Goal: Task Accomplishment & Management: Use online tool/utility

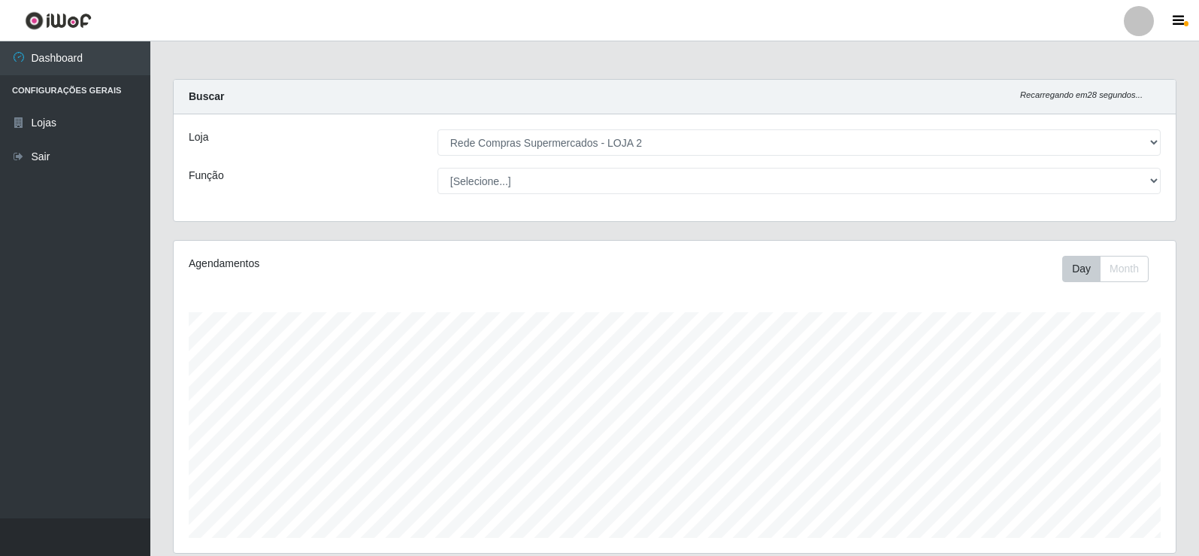
select select "161"
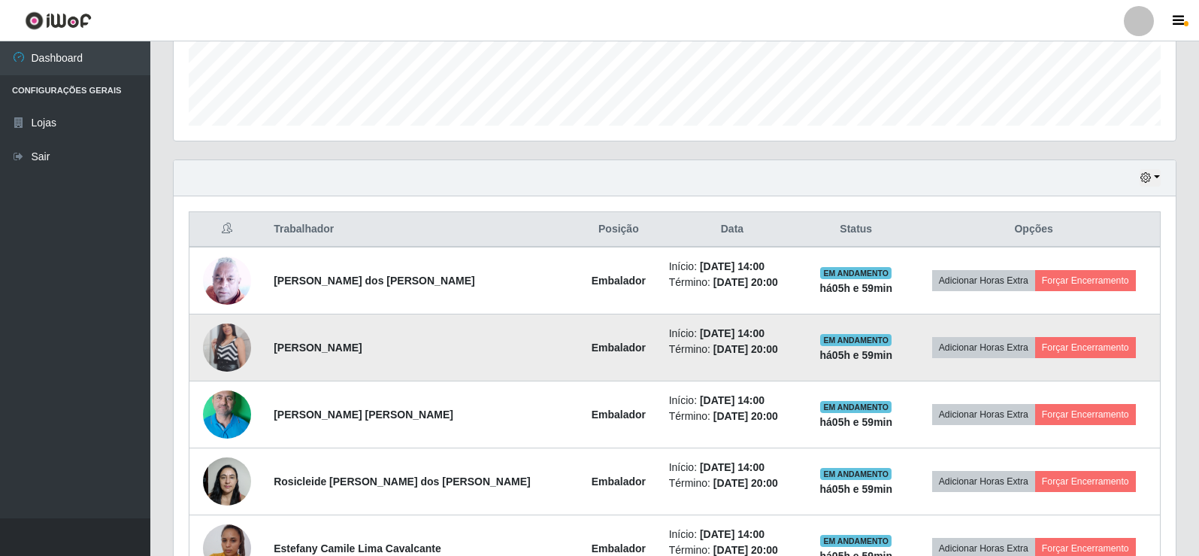
scroll to position [435, 0]
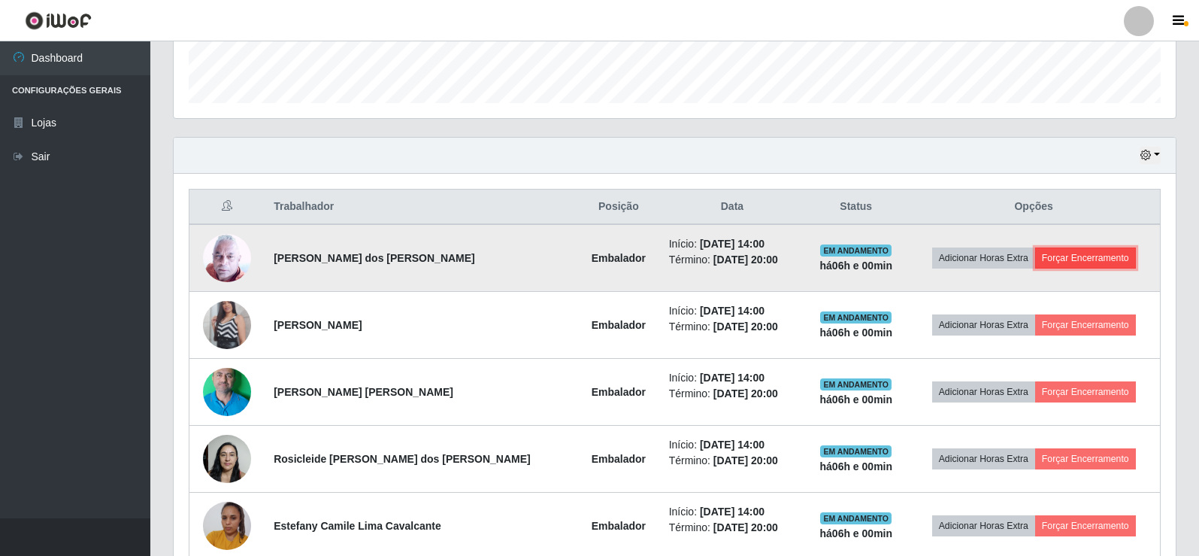
click at [1068, 259] on button "Forçar Encerramento" at bounding box center [1085, 257] width 101 height 21
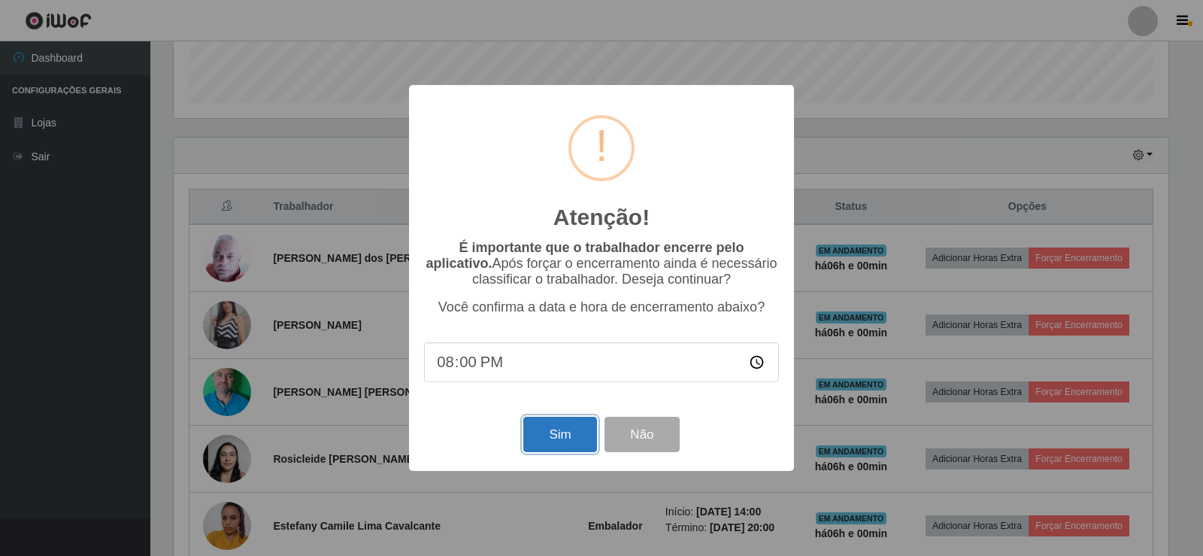
click at [552, 441] on button "Sim" at bounding box center [559, 434] width 73 height 35
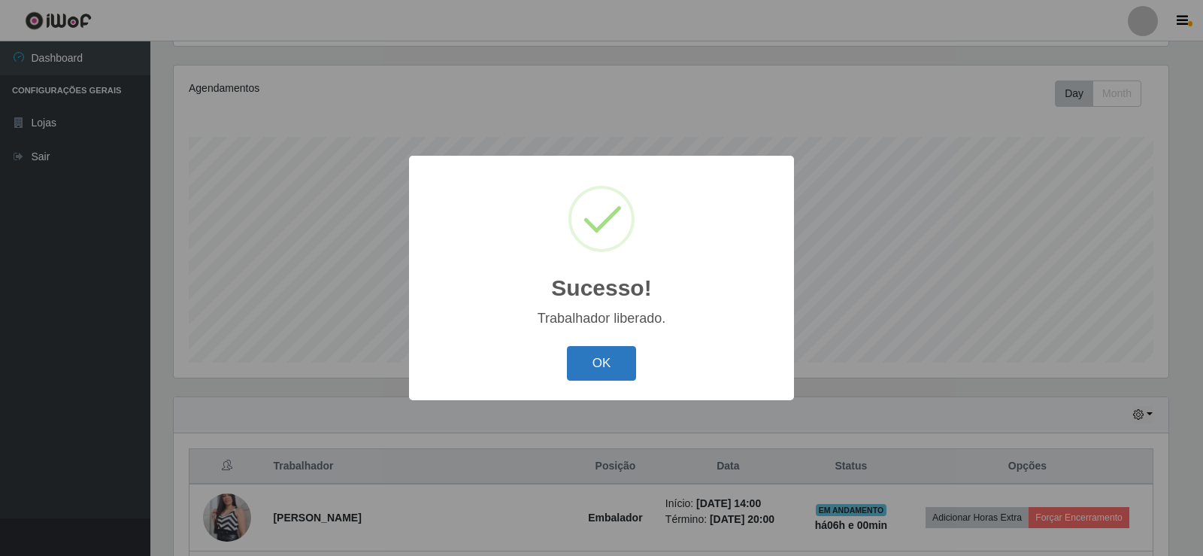
click at [621, 366] on button "OK" at bounding box center [602, 363] width 70 height 35
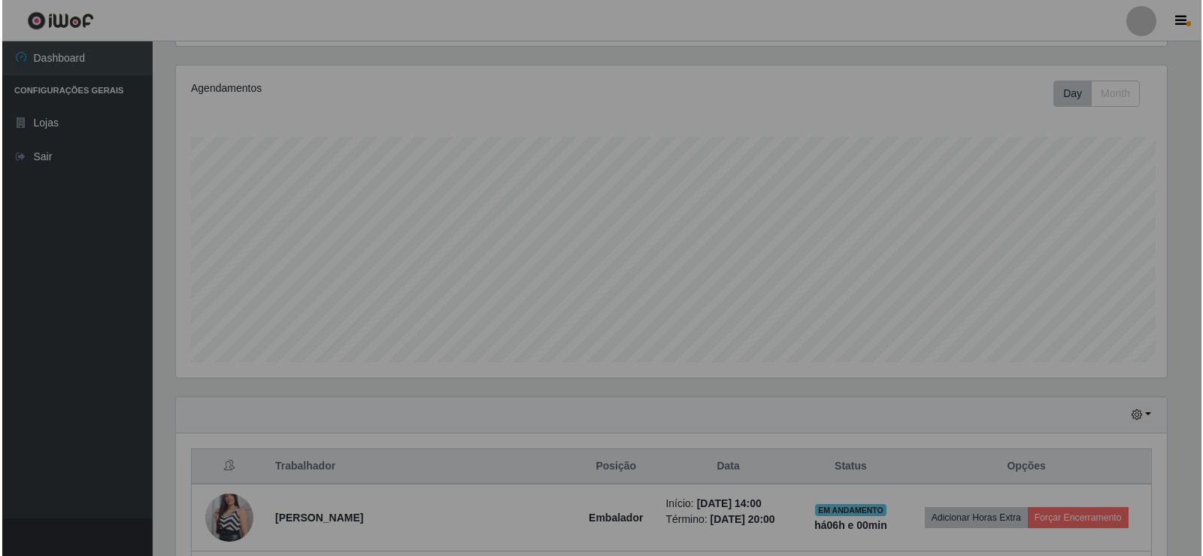
scroll to position [312, 1002]
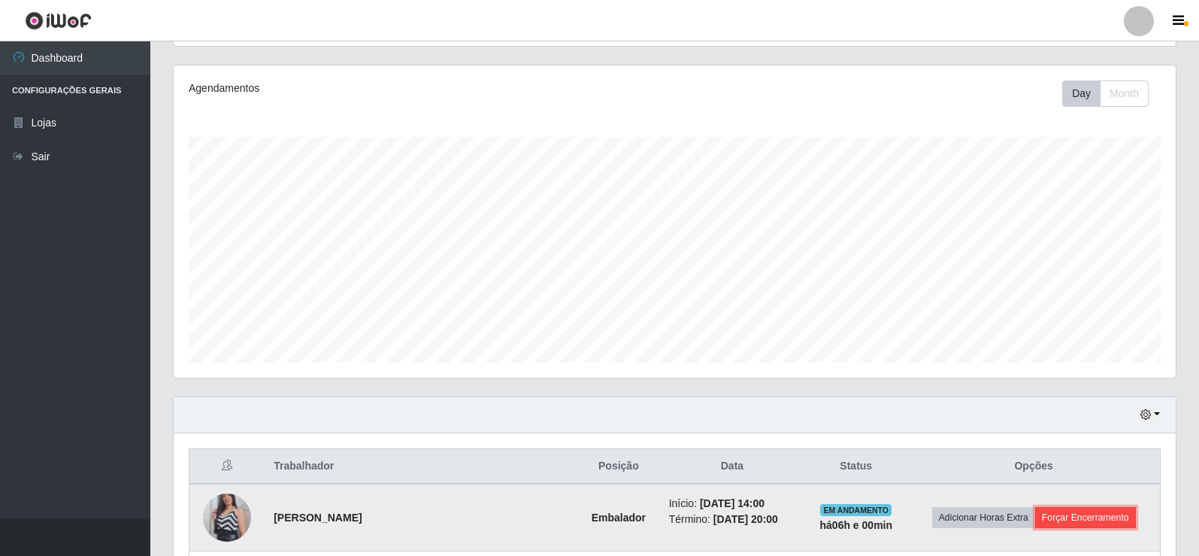
drag, startPoint x: 1074, startPoint y: 515, endPoint x: 1062, endPoint y: 513, distance: 12.2
click at [1062, 513] on button "Forçar Encerramento" at bounding box center [1085, 517] width 101 height 21
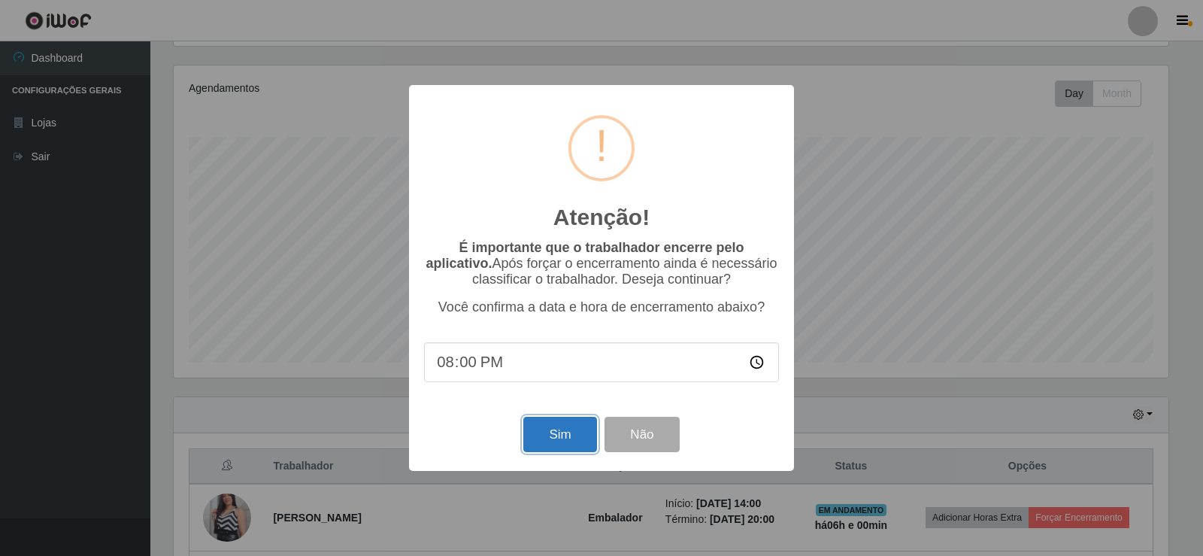
click at [551, 435] on button "Sim" at bounding box center [559, 434] width 73 height 35
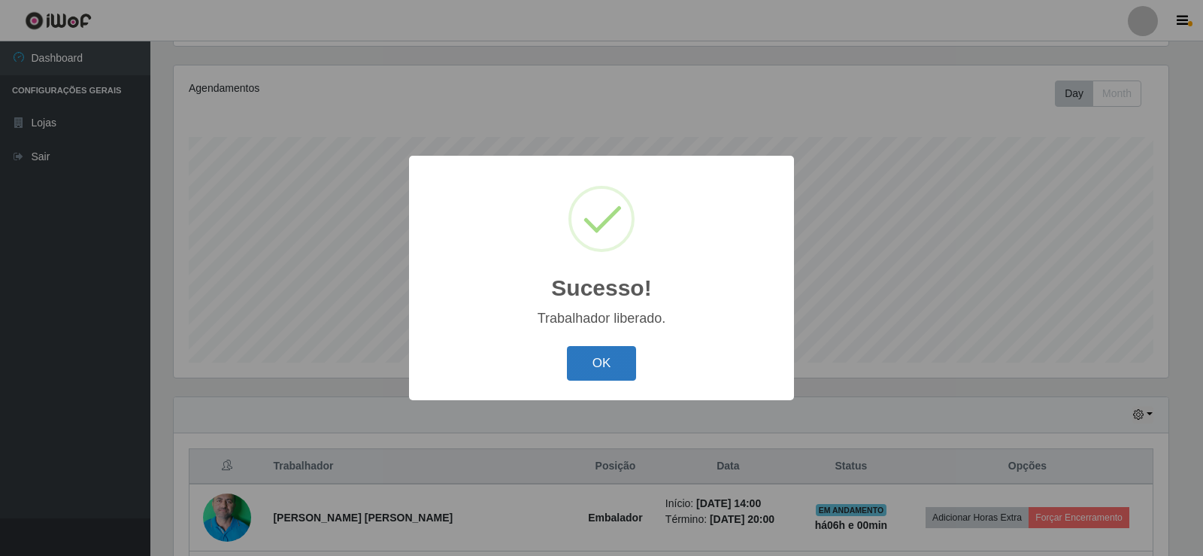
click at [592, 373] on button "OK" at bounding box center [602, 363] width 70 height 35
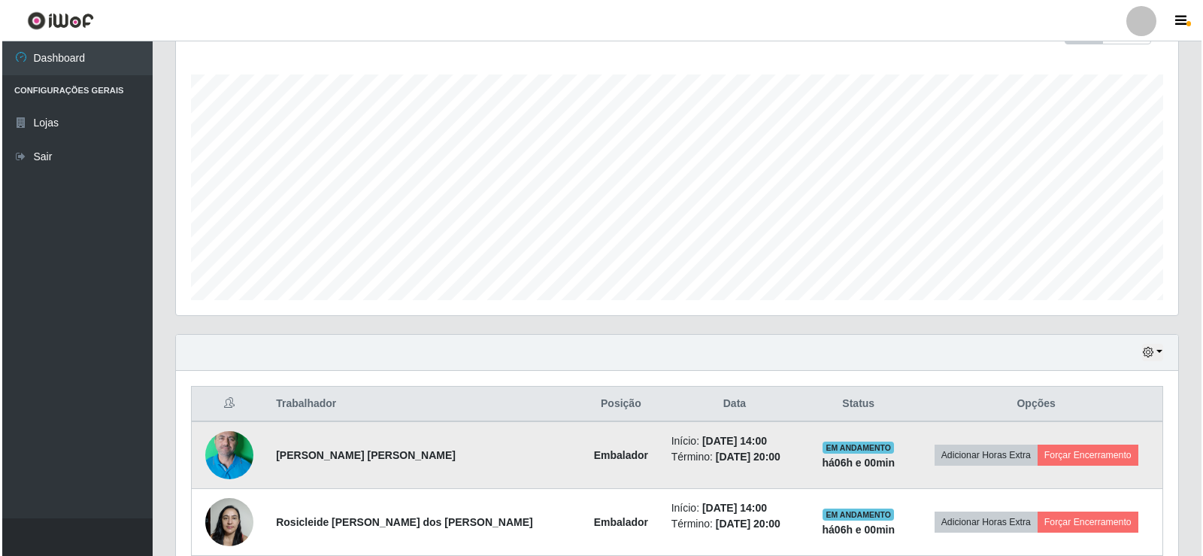
scroll to position [326, 0]
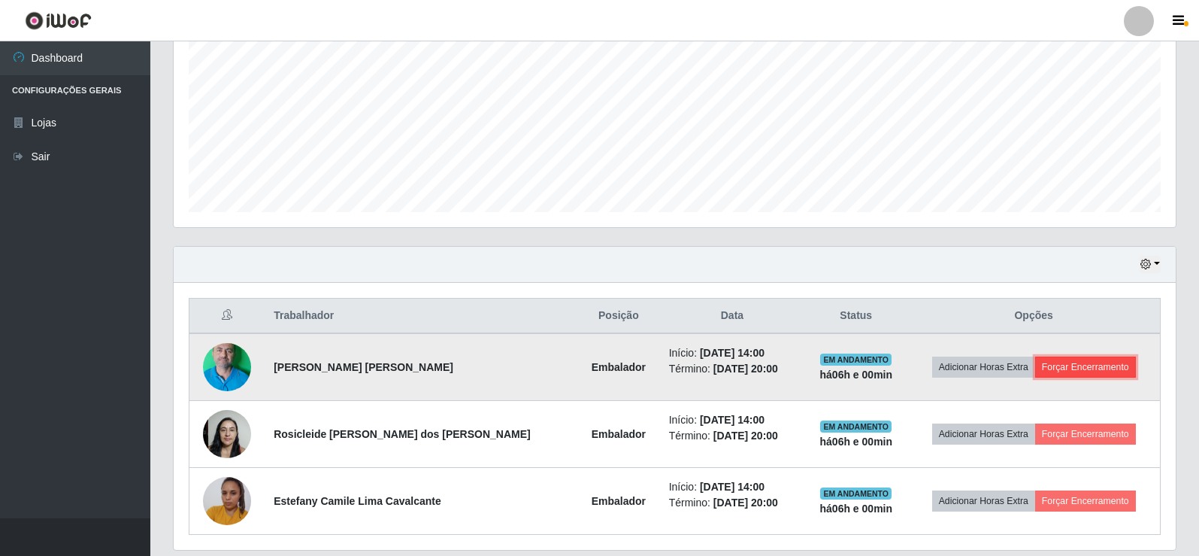
click at [1090, 363] on button "Forçar Encerramento" at bounding box center [1085, 366] width 101 height 21
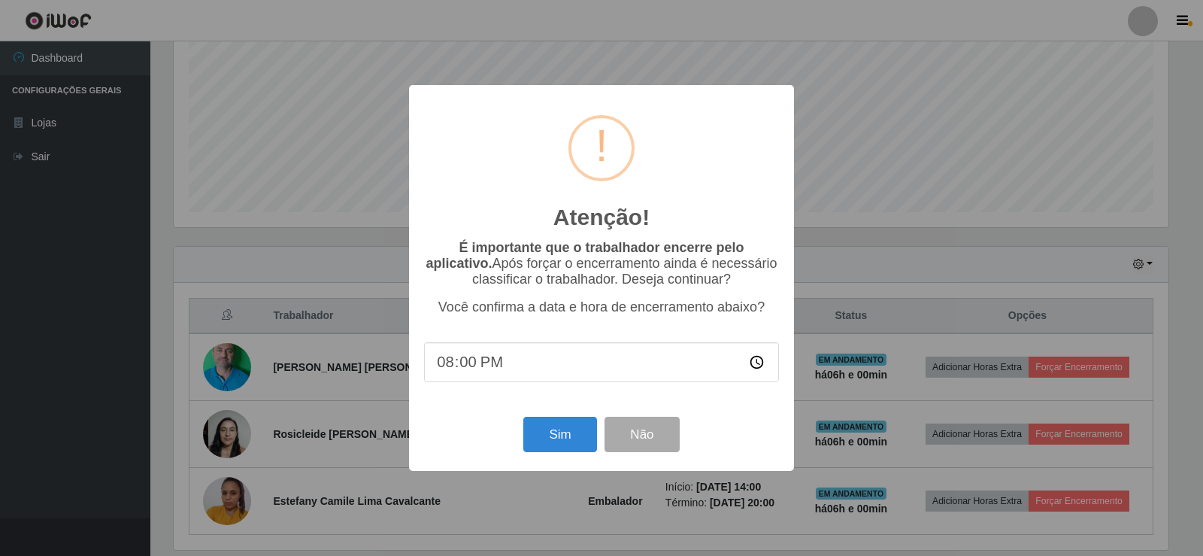
scroll to position [312, 995]
click at [581, 438] on button "Sim" at bounding box center [559, 434] width 73 height 35
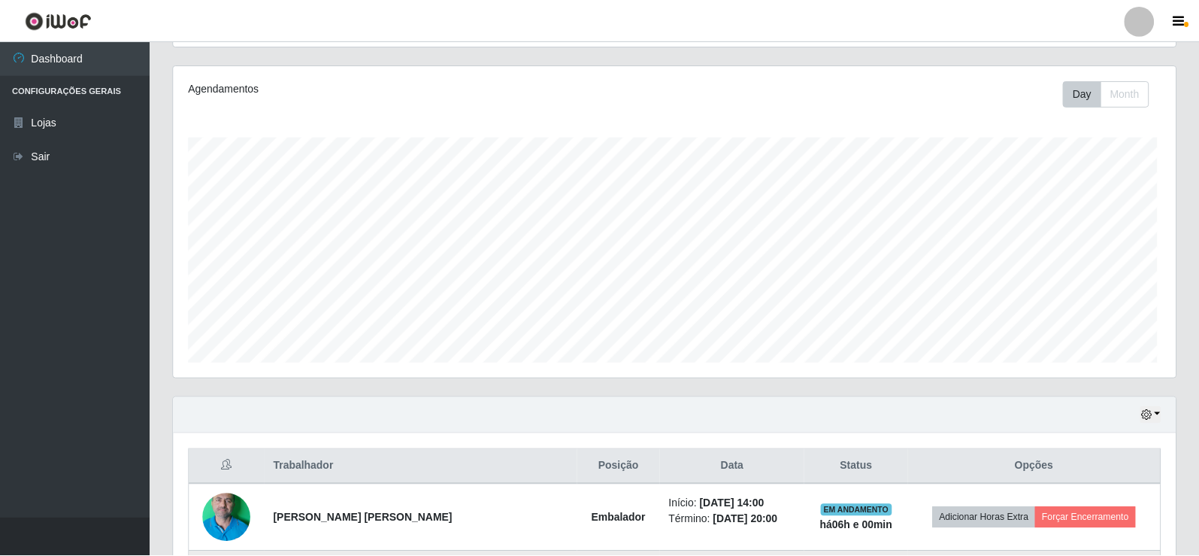
scroll to position [0, 0]
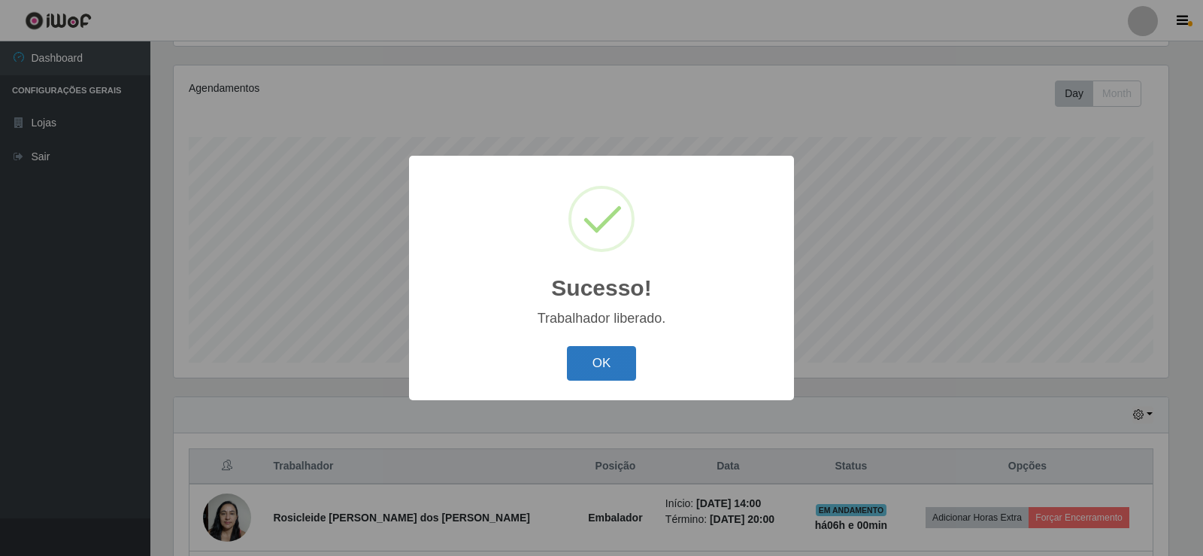
click at [611, 367] on button "OK" at bounding box center [602, 363] width 70 height 35
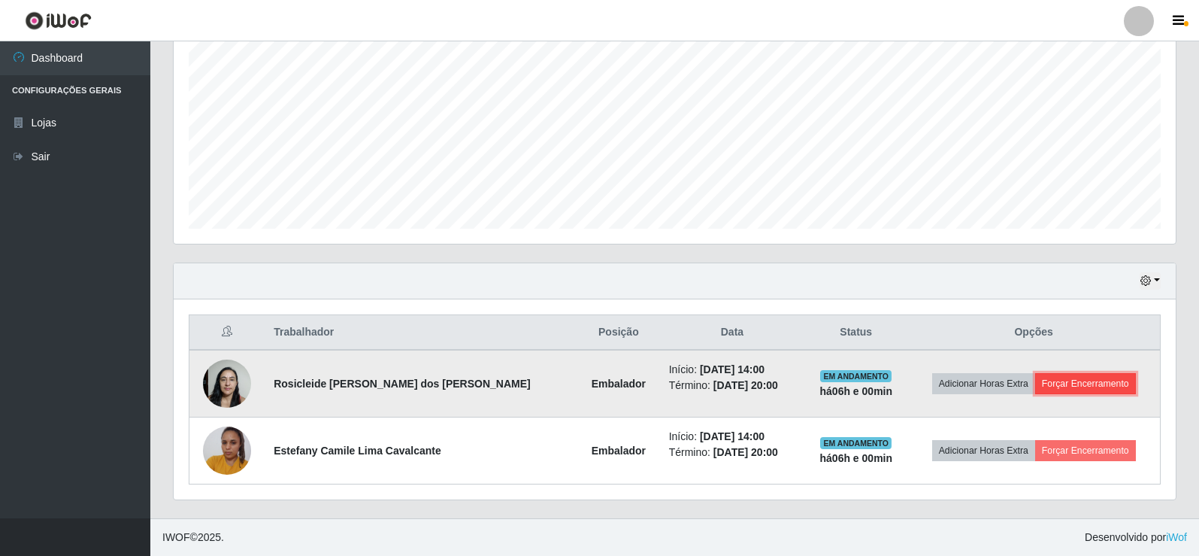
click at [1060, 384] on button "Forçar Encerramento" at bounding box center [1085, 383] width 101 height 21
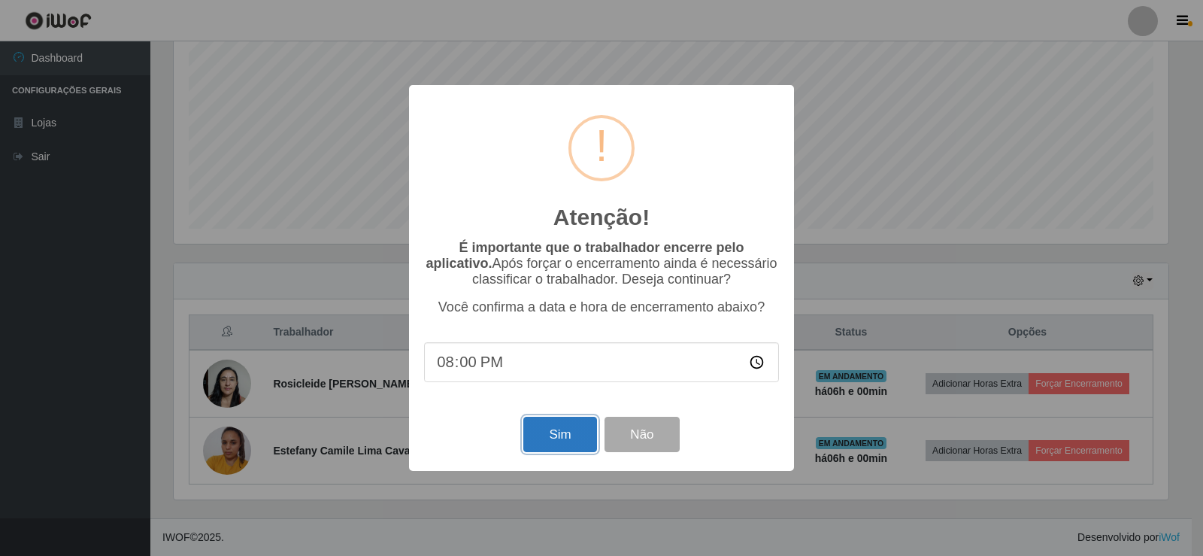
click at [581, 437] on button "Sim" at bounding box center [559, 434] width 73 height 35
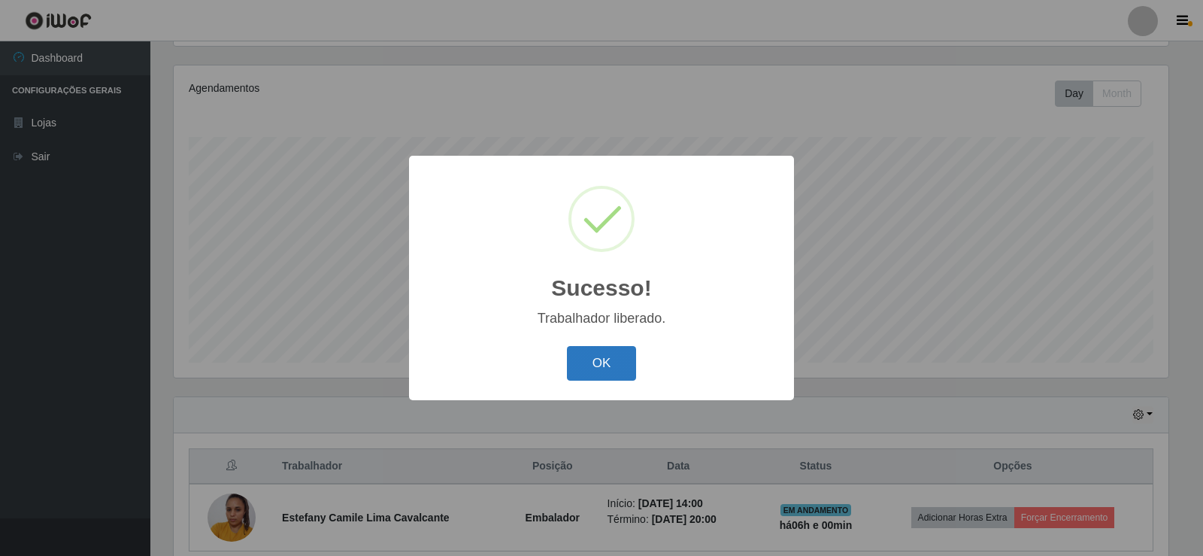
click at [591, 366] on button "OK" at bounding box center [602, 363] width 70 height 35
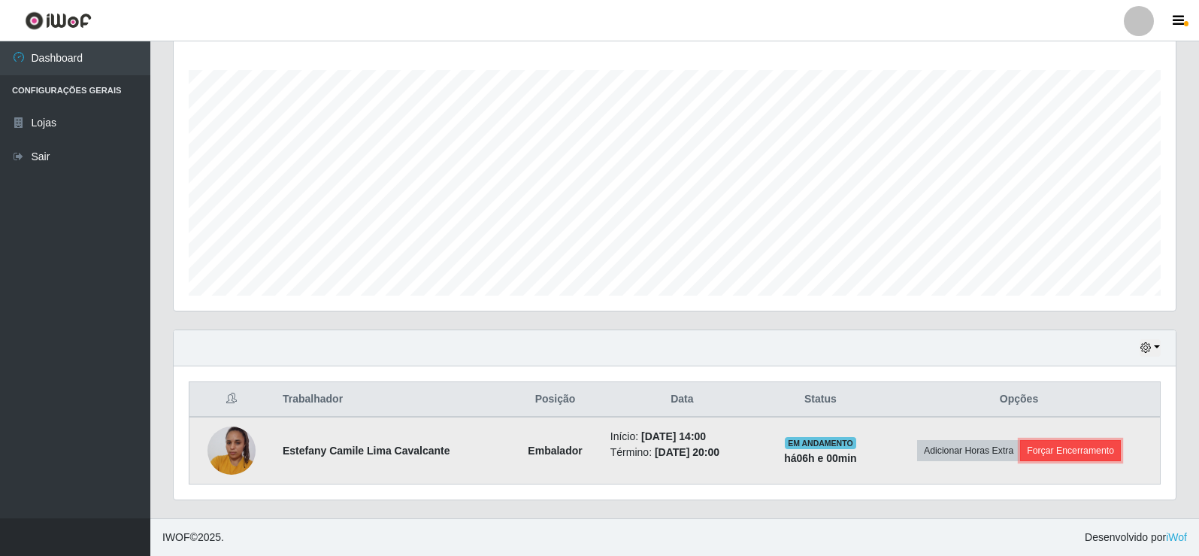
click at [1082, 450] on button "Forçar Encerramento" at bounding box center [1070, 450] width 101 height 21
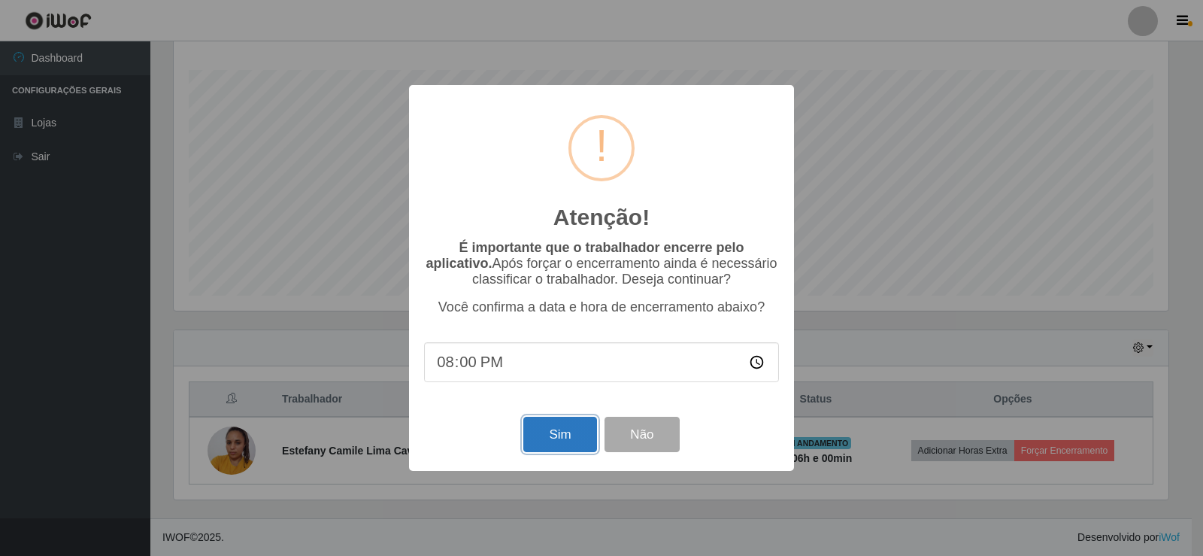
click at [541, 441] on button "Sim" at bounding box center [559, 434] width 73 height 35
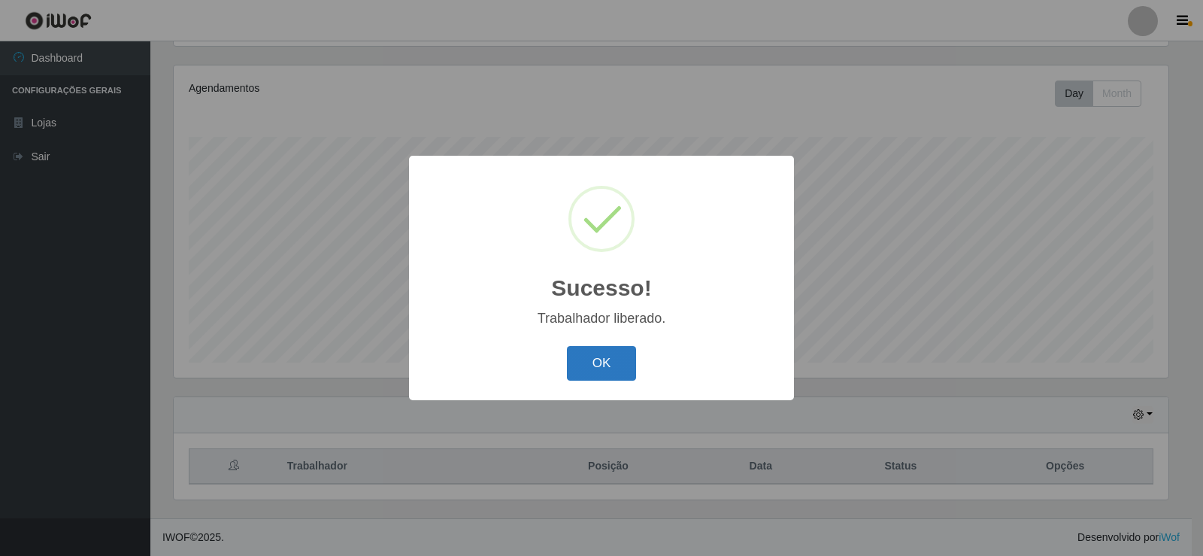
click at [606, 376] on button "OK" at bounding box center [602, 363] width 70 height 35
